Goal: Find specific page/section: Find specific page/section

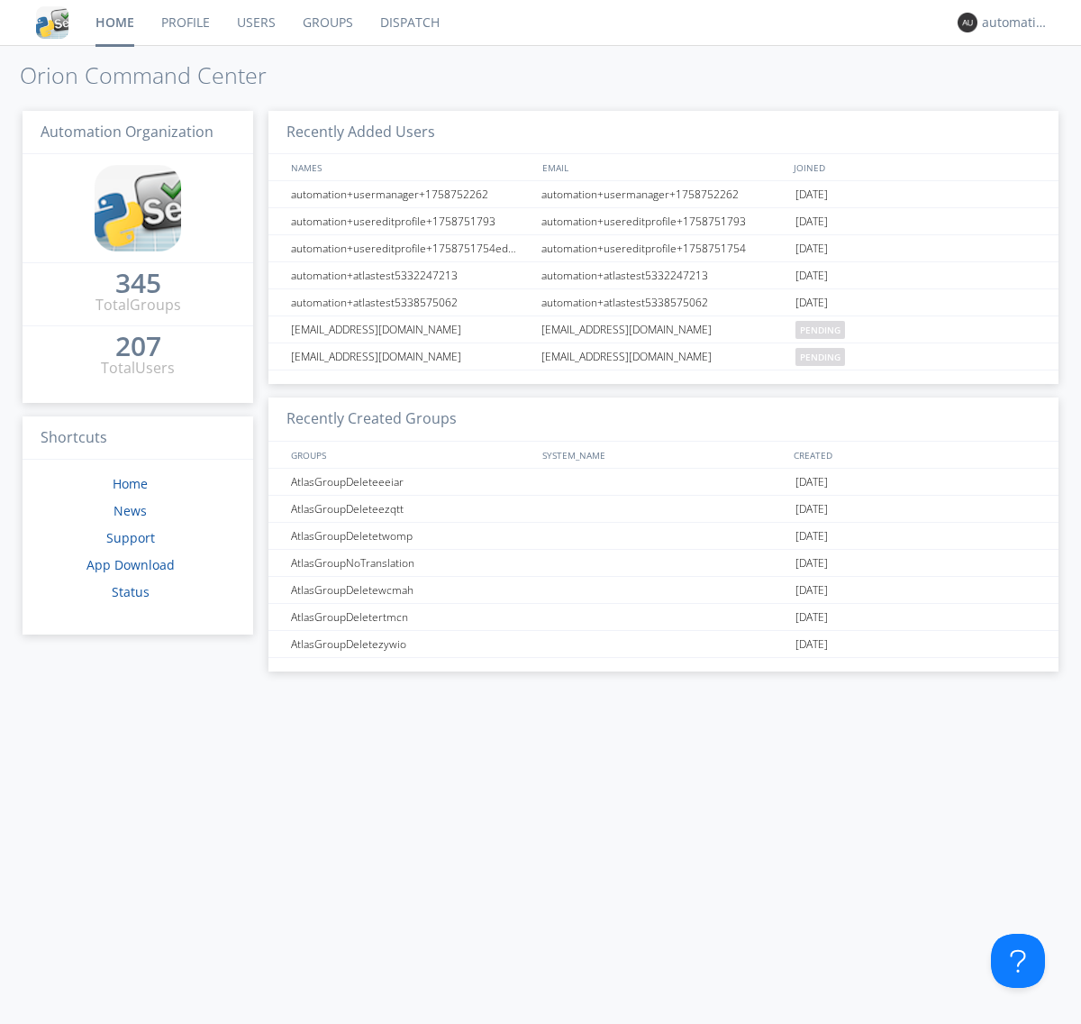
click at [408, 23] on link "Dispatch" at bounding box center [410, 22] width 87 height 45
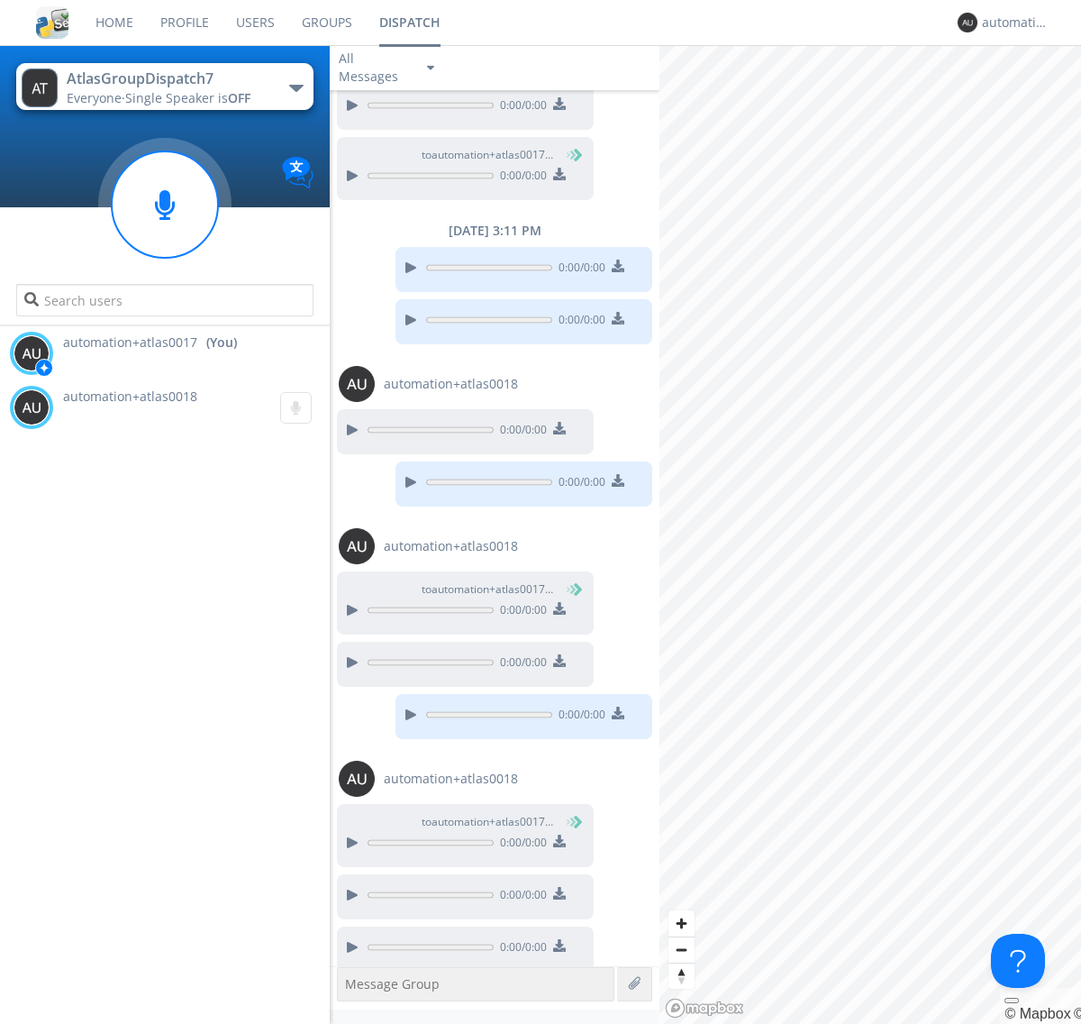
scroll to position [663, 0]
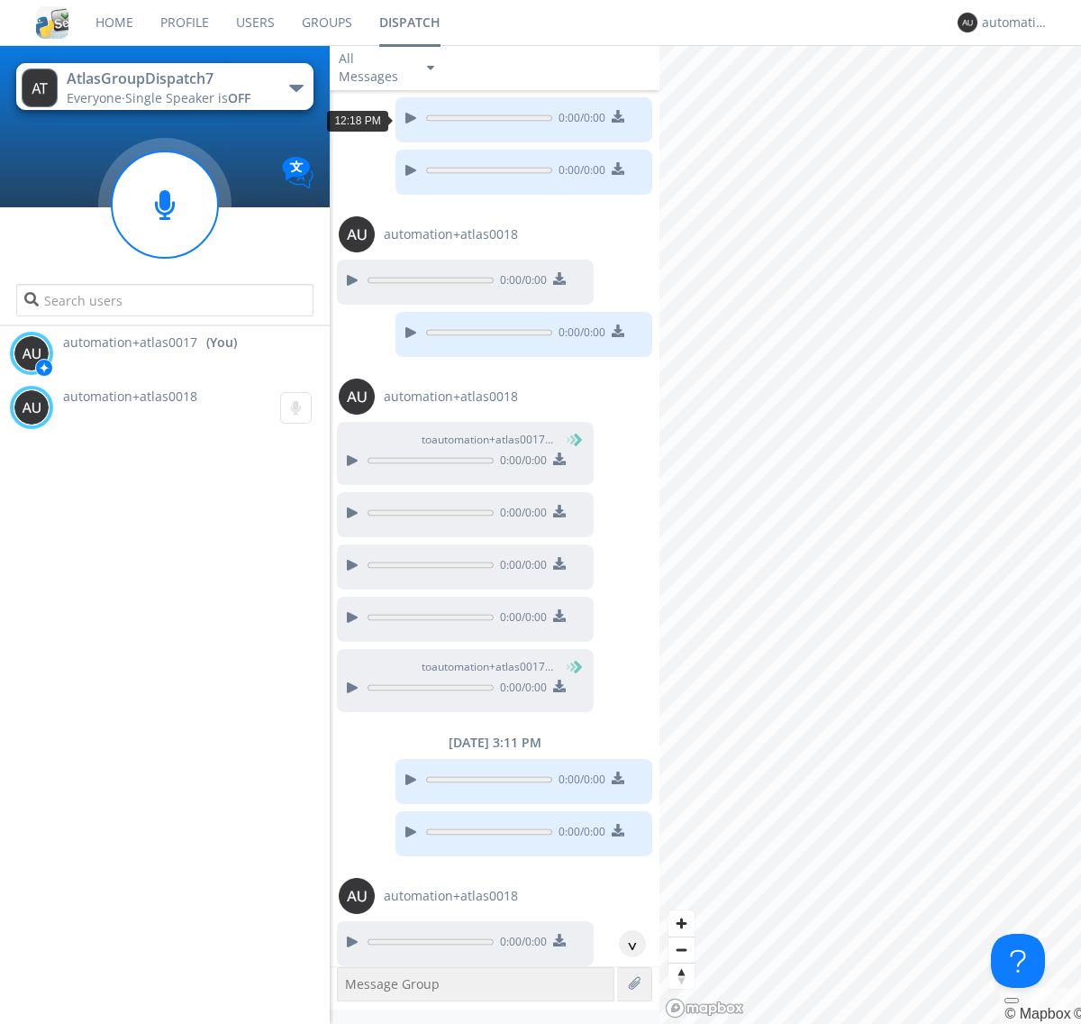
scroll to position [87, 0]
click at [625, 943] on div "^" at bounding box center [632, 943] width 27 height 27
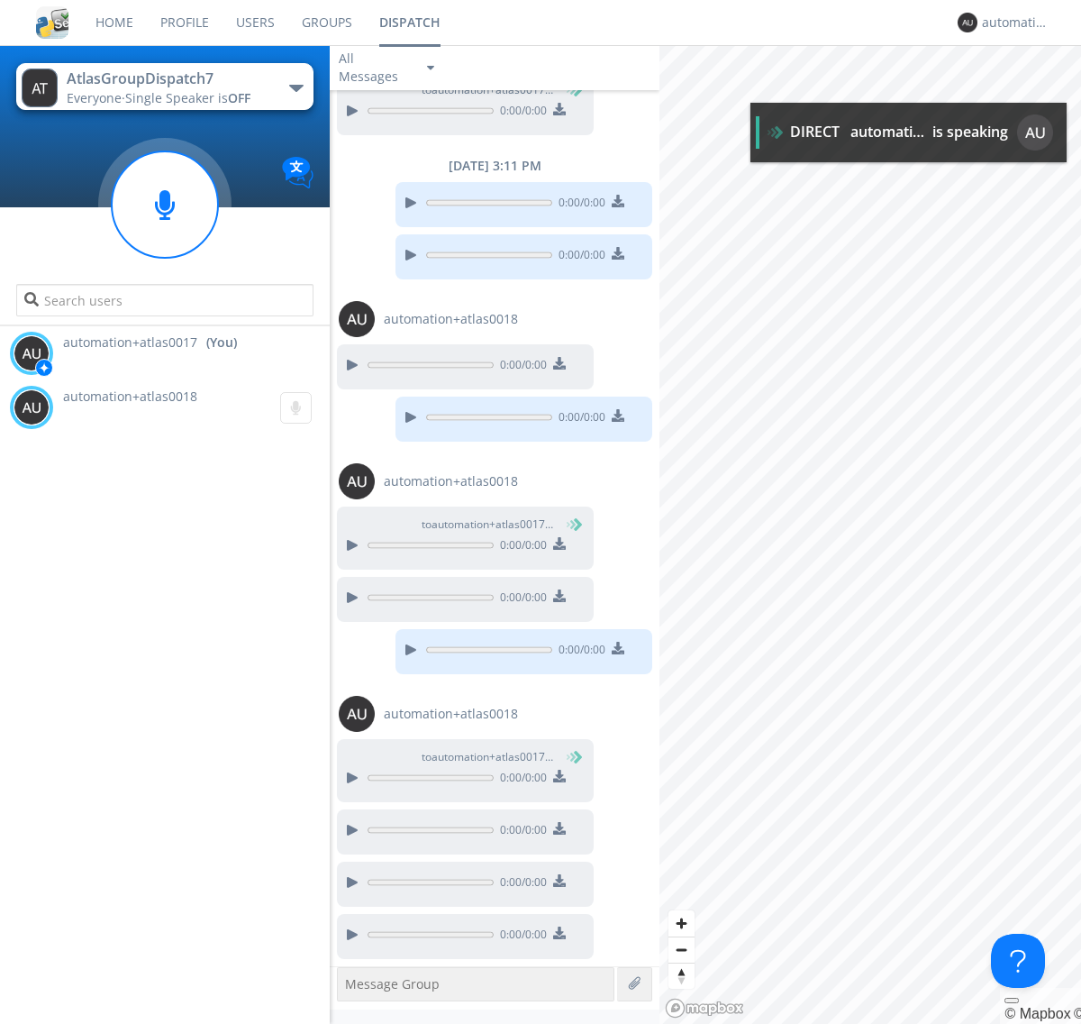
scroll to position [733, 0]
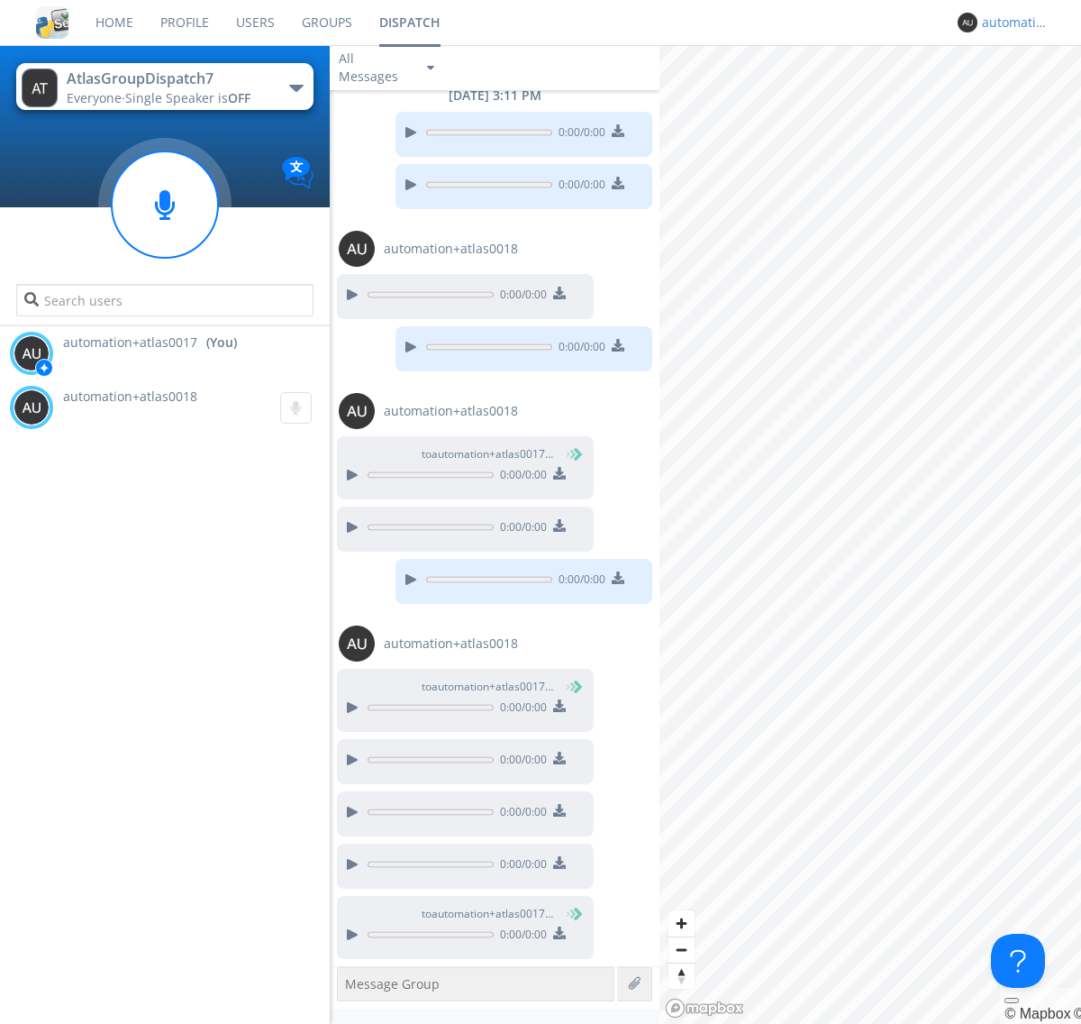
click at [1011, 23] on div "automation+atlas0017" at bounding box center [1016, 23] width 68 height 18
